Goal: Navigation & Orientation: Find specific page/section

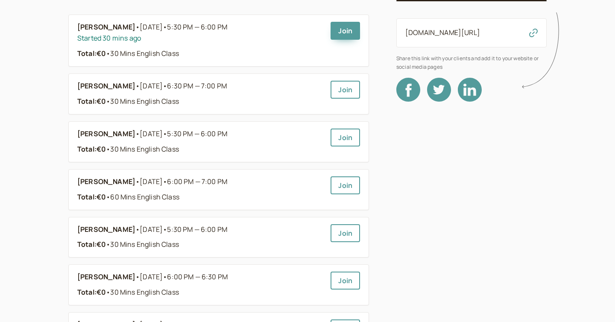
scroll to position [120, 0]
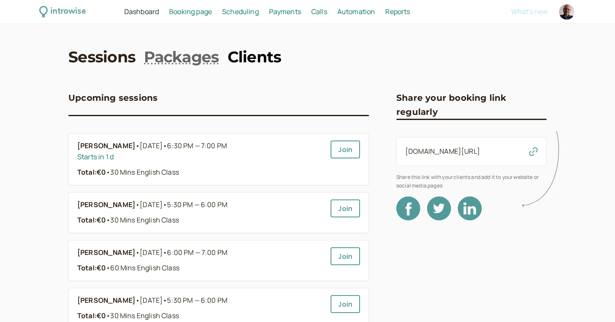
click at [248, 50] on link "Clients" at bounding box center [255, 56] width 54 height 21
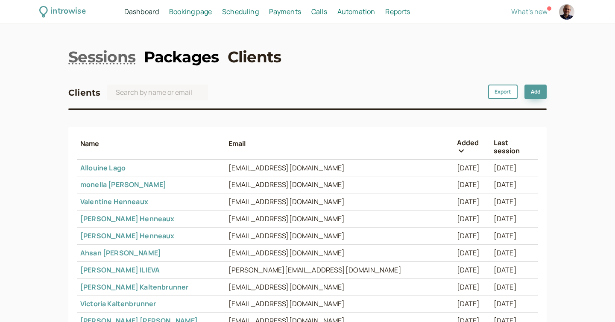
click at [174, 63] on link "Packages" at bounding box center [181, 56] width 75 height 21
